Goal: Find specific page/section: Find specific page/section

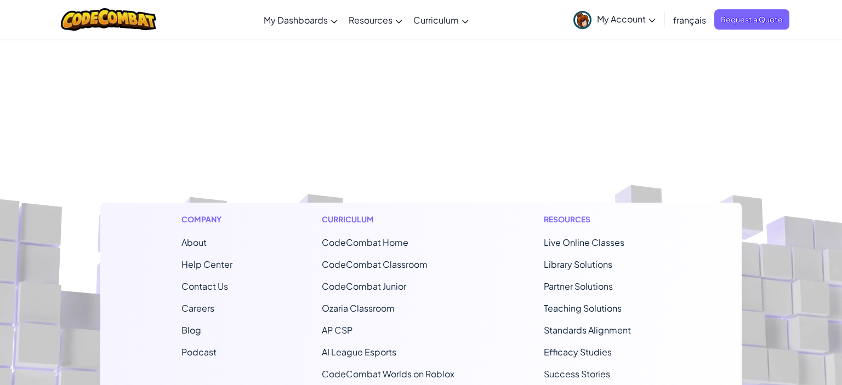
click at [583, 21] on img at bounding box center [583, 20] width 18 height 18
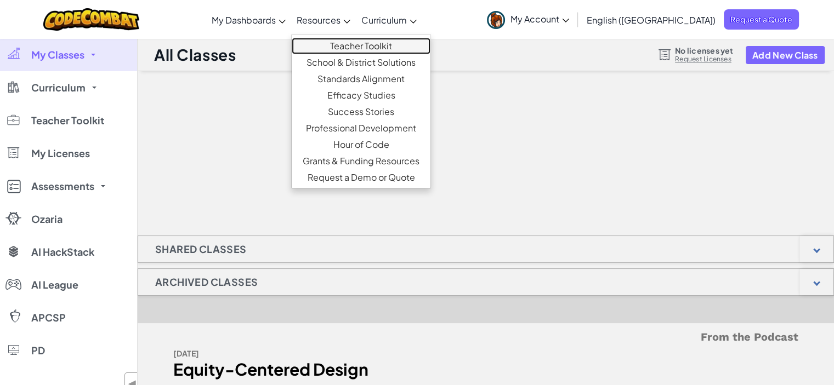
click at [371, 52] on link "Teacher Toolkit" at bounding box center [361, 46] width 139 height 16
